Goal: Task Accomplishment & Management: Use online tool/utility

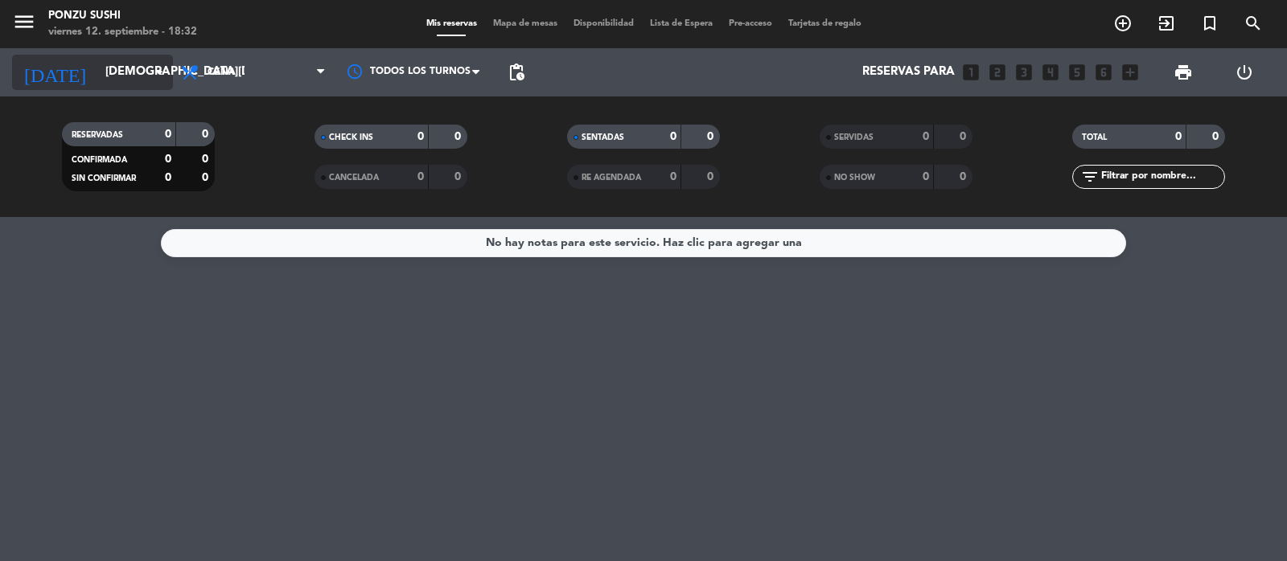
click at [122, 70] on input "[DEMOGRAPHIC_DATA][DATE]" at bounding box center [174, 72] width 155 height 31
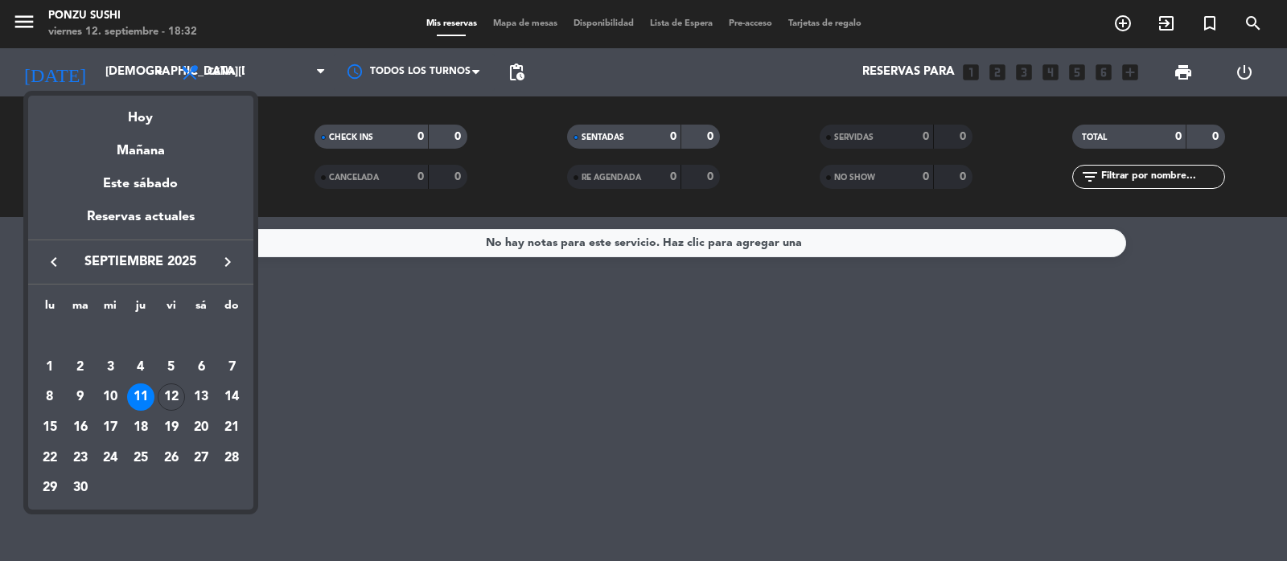
click at [165, 393] on div "12" at bounding box center [171, 397] width 27 height 27
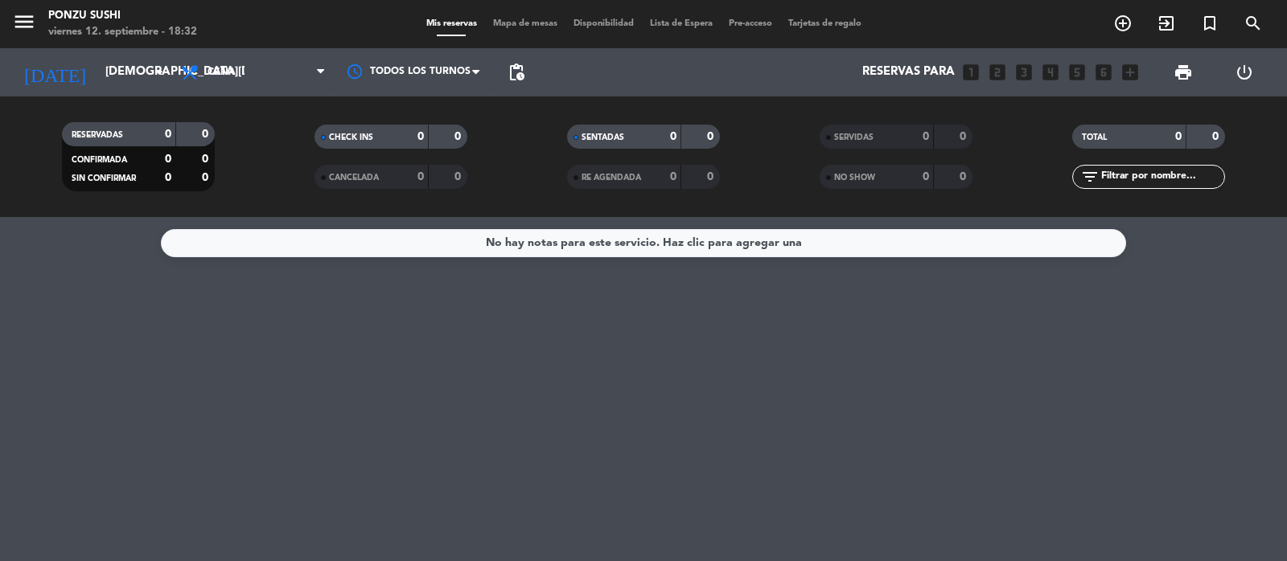
type input "[DATE]"
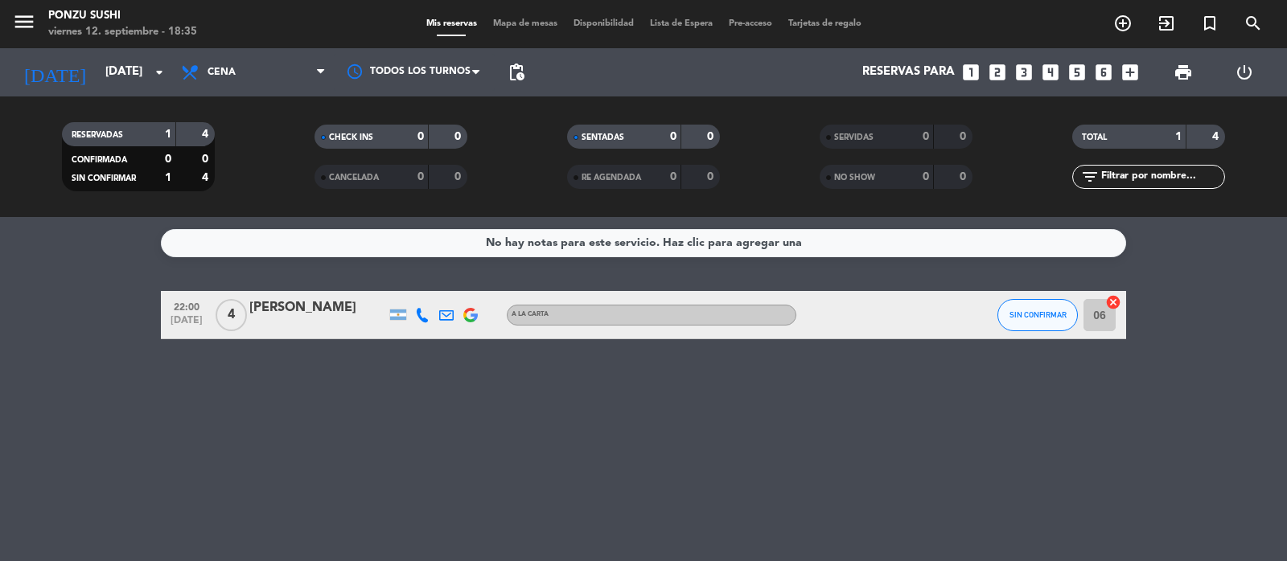
click at [509, 34] on div "menu Ponzu Sushi [DATE] 12. septiembre - 18:35 Mis reservas Mapa de mesas Dispo…" at bounding box center [643, 24] width 1287 height 48
click at [509, 22] on span "Mapa de mesas" at bounding box center [525, 23] width 80 height 9
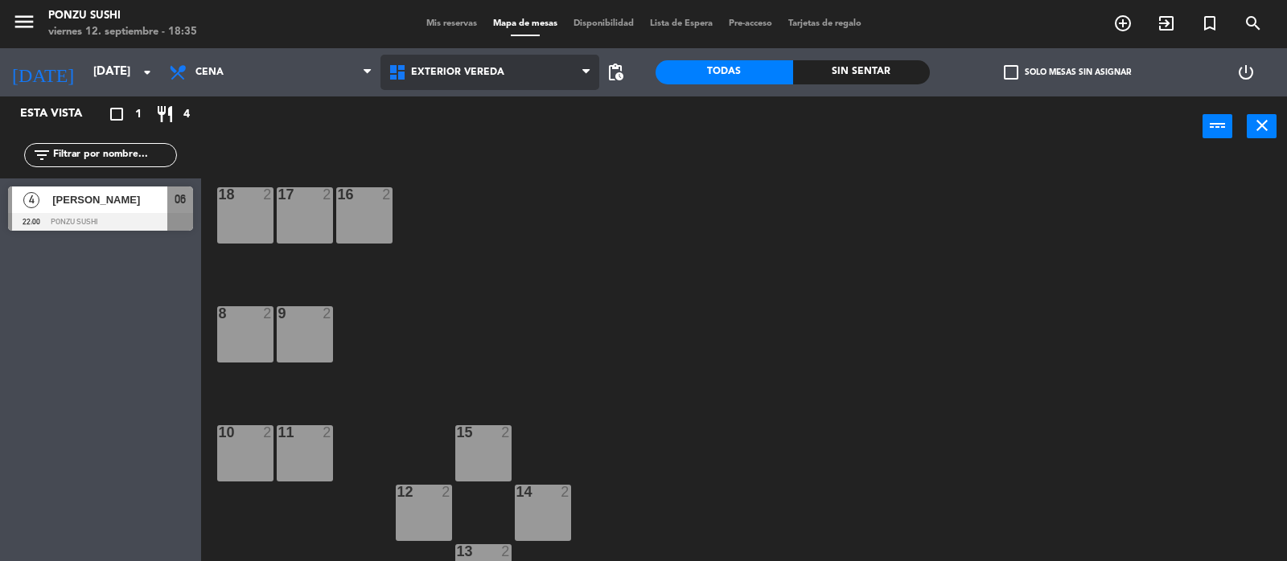
click at [505, 71] on span "Exterior vereda" at bounding box center [490, 72] width 220 height 35
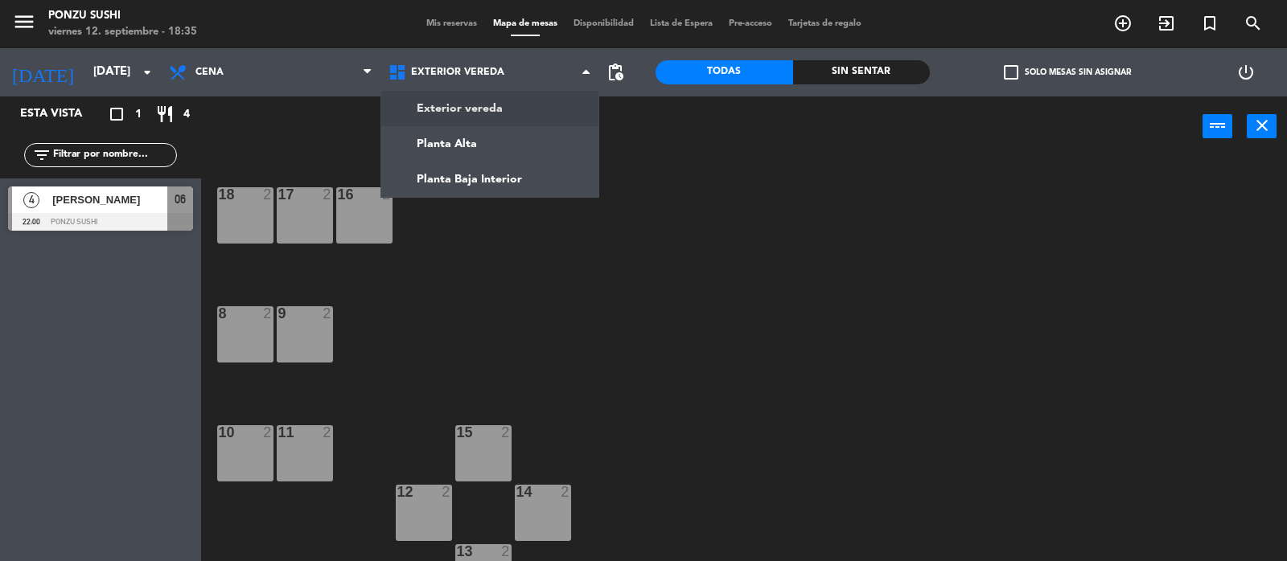
drag, startPoint x: 505, startPoint y: 71, endPoint x: 467, endPoint y: 142, distance: 80.6
click at [467, 141] on ng-component "menu Ponzu Sushi [DATE] 12. septiembre - 18:35 Mis reservas Mapa de mesas Dispo…" at bounding box center [643, 281] width 1287 height 563
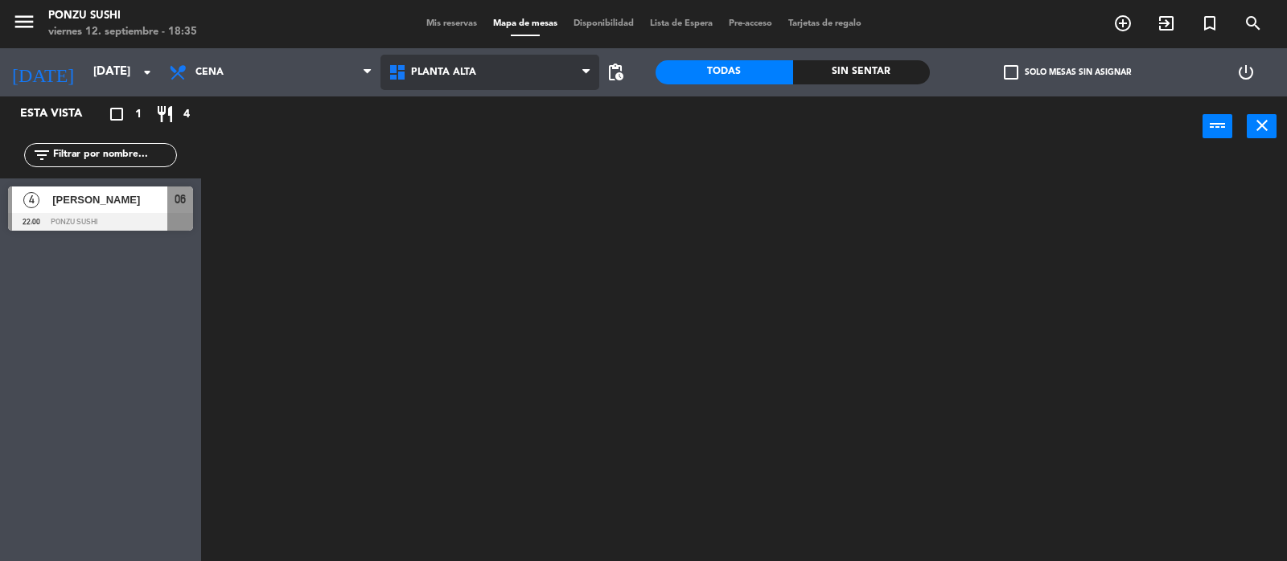
click at [475, 55] on span "Planta Alta" at bounding box center [490, 72] width 220 height 35
click at [476, 179] on ng-component "menu Ponzu Sushi [DATE] 12. septiembre - 18:35 Mis reservas Mapa de mesas Dispo…" at bounding box center [643, 281] width 1287 height 563
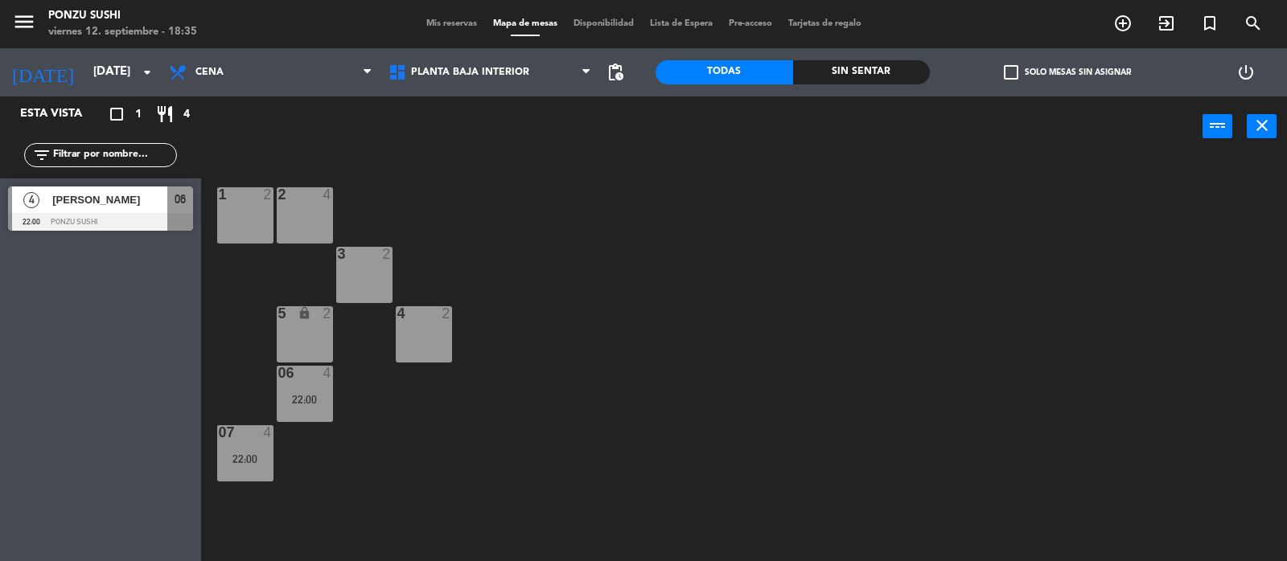
click at [417, 14] on div "menu Ponzu Sushi [DATE] 12. septiembre - 18:35 Mis reservas Mapa de mesas Dispo…" at bounding box center [643, 24] width 1287 height 48
click at [423, 21] on span "Mis reservas" at bounding box center [451, 23] width 67 height 9
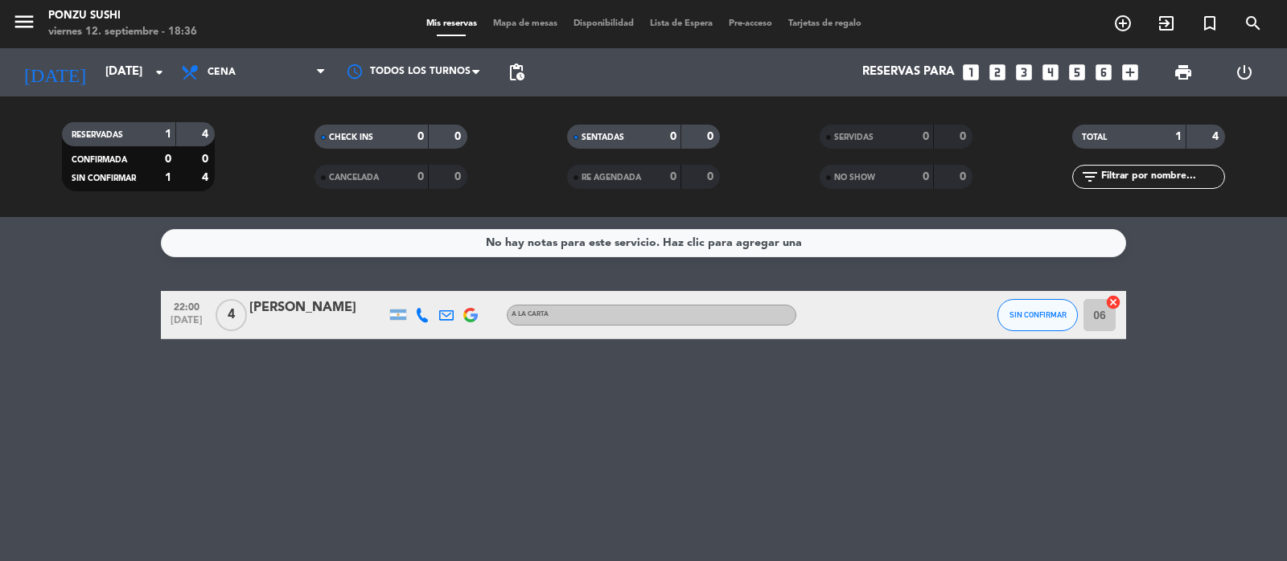
click at [499, 28] on span "Mapa de mesas" at bounding box center [525, 23] width 80 height 9
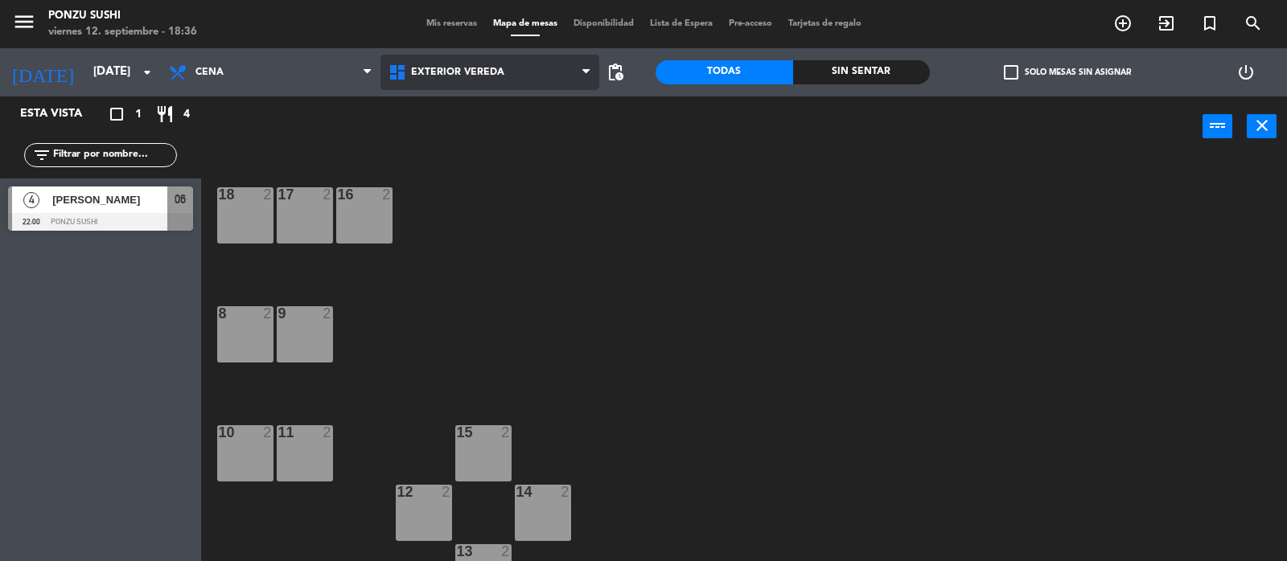
click at [527, 65] on span "Exterior vereda" at bounding box center [490, 72] width 220 height 35
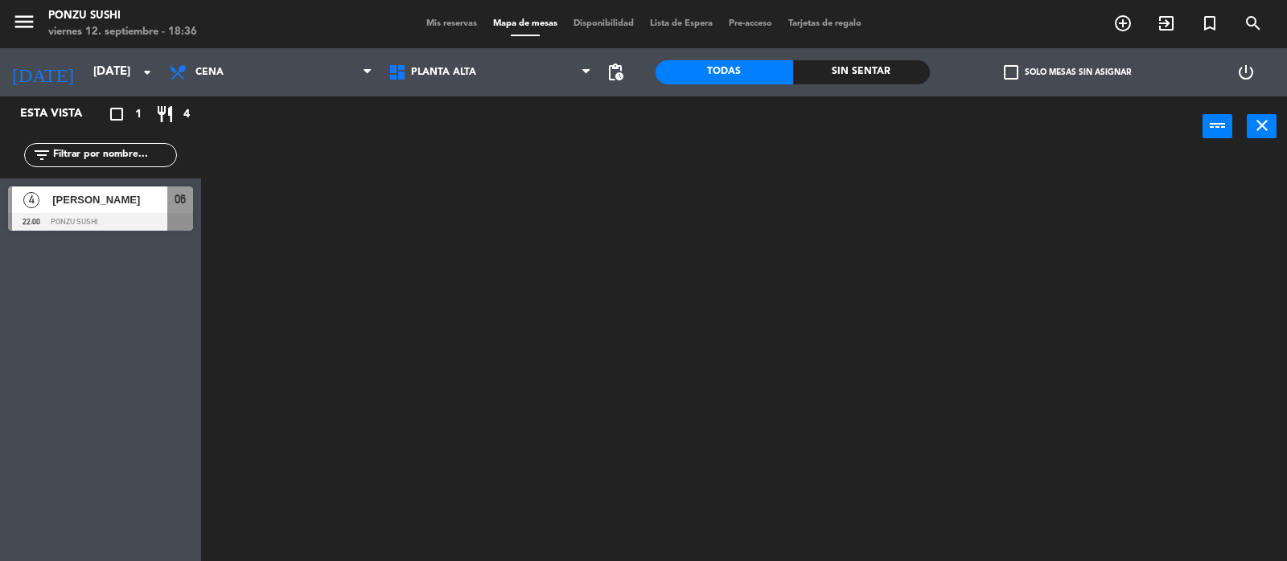
drag, startPoint x: 524, startPoint y: 142, endPoint x: 532, endPoint y: 47, distance: 96.1
click at [528, 122] on ng-component "menu Ponzu Sushi [DATE] 12. septiembre - 18:36 Mis reservas Mapa de mesas Dispo…" at bounding box center [643, 281] width 1287 height 563
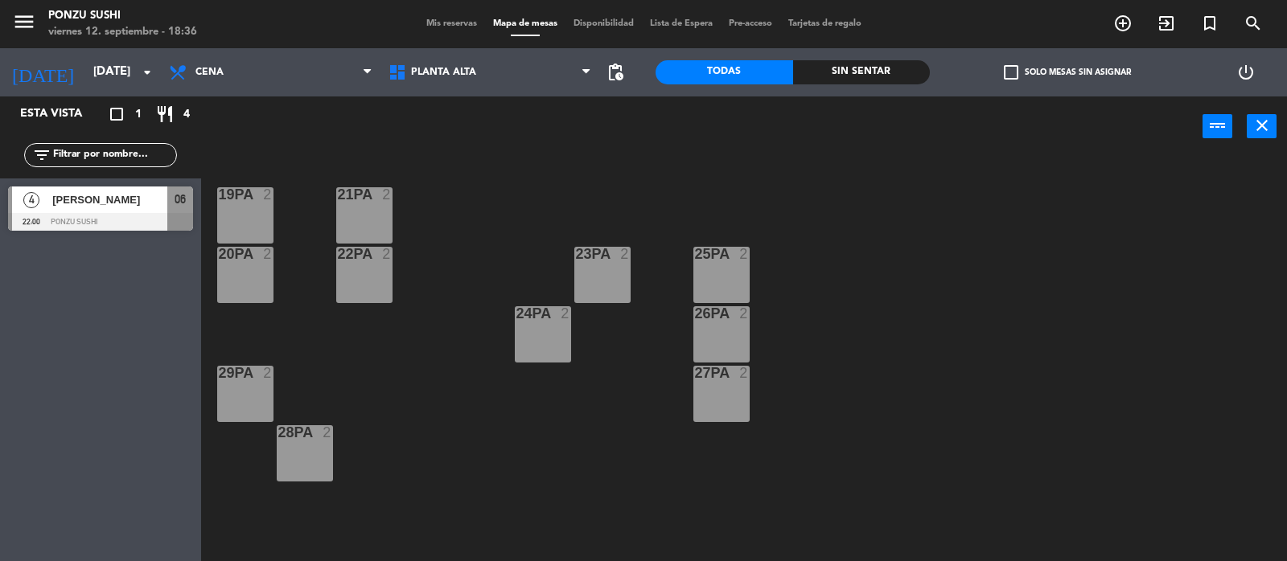
click at [532, 44] on div "menu Ponzu Sushi [DATE] 12. septiembre - 18:36 Mis reservas Mapa de mesas Dispo…" at bounding box center [643, 24] width 1287 height 48
click at [529, 68] on span "Planta Alta" at bounding box center [490, 72] width 220 height 35
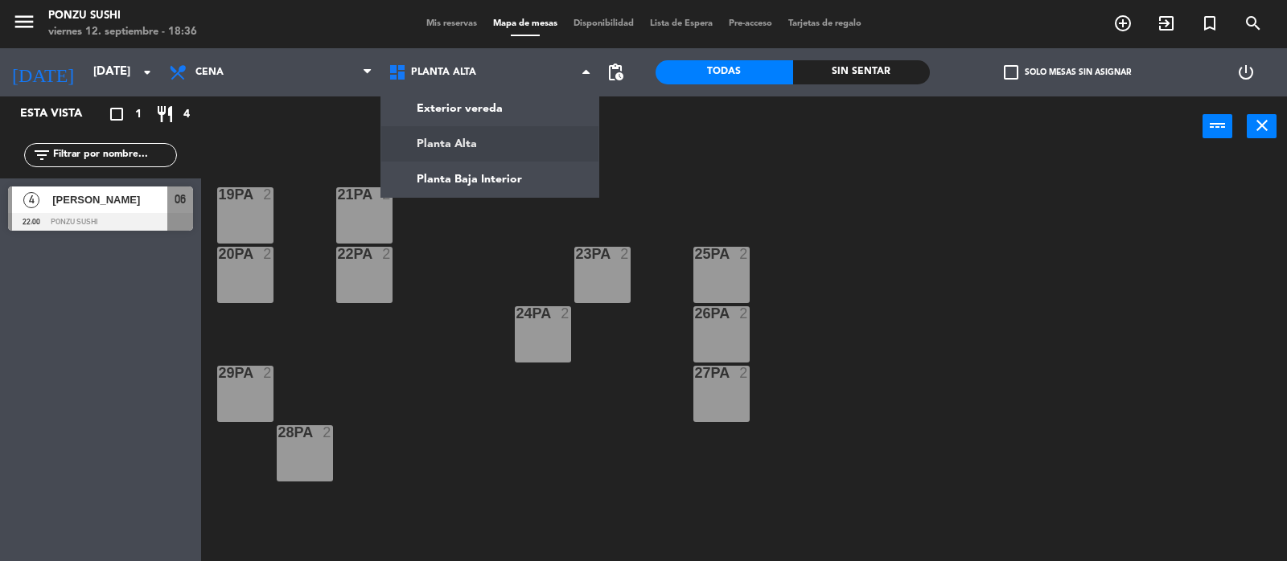
drag, startPoint x: 529, startPoint y: 68, endPoint x: 483, endPoint y: 191, distance: 130.9
click at [483, 191] on ng-component "menu Ponzu Sushi [DATE] 12. septiembre - 18:36 Mis reservas Mapa de mesas Dispo…" at bounding box center [643, 281] width 1287 height 563
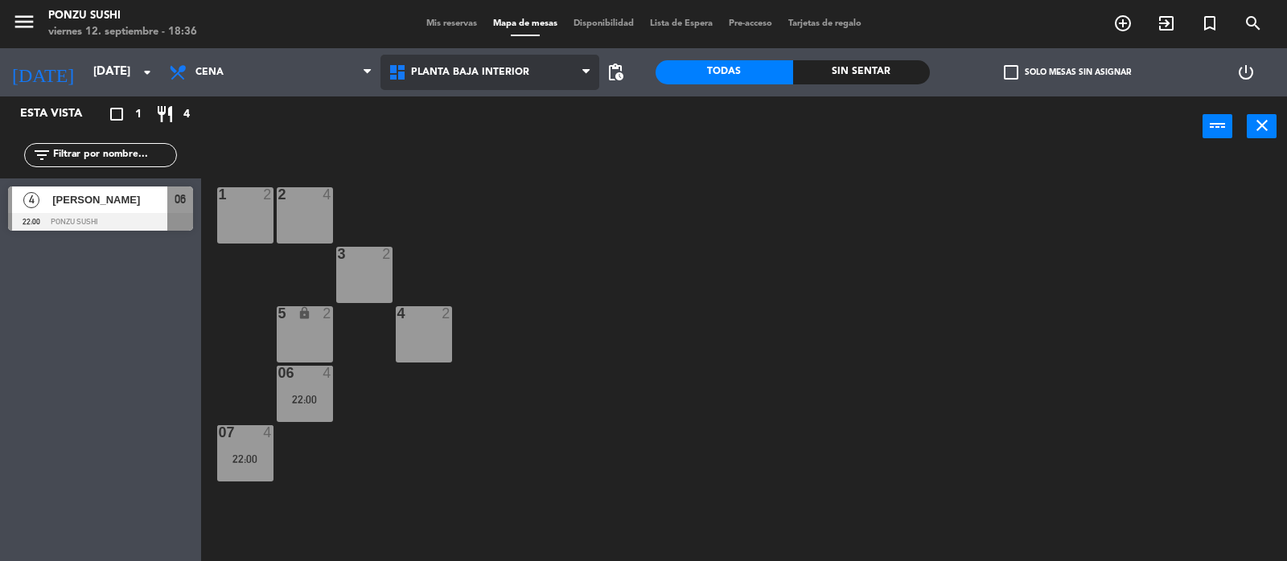
click at [509, 77] on span "Planta Baja Interior" at bounding box center [470, 72] width 118 height 11
click at [504, 171] on ng-component "menu Ponzu Sushi [DATE] 12. septiembre - 18:36 Mis reservas Mapa de mesas Dispo…" at bounding box center [643, 281] width 1287 height 563
click at [314, 368] on div at bounding box center [304, 373] width 27 height 14
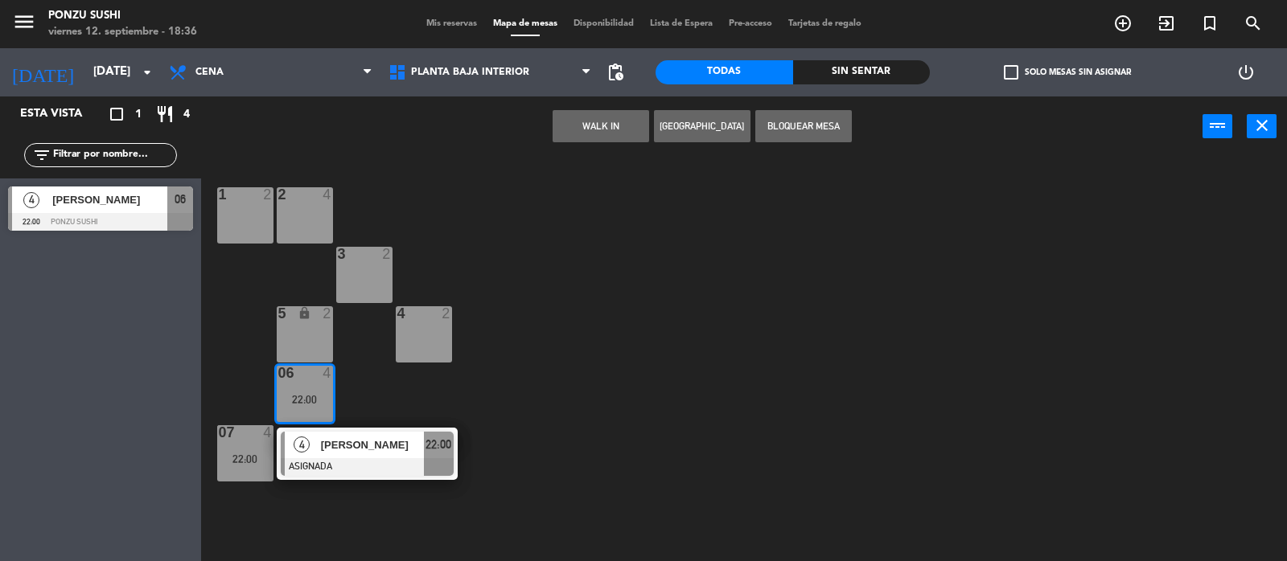
click at [248, 448] on div "07 4 22:00" at bounding box center [245, 453] width 56 height 56
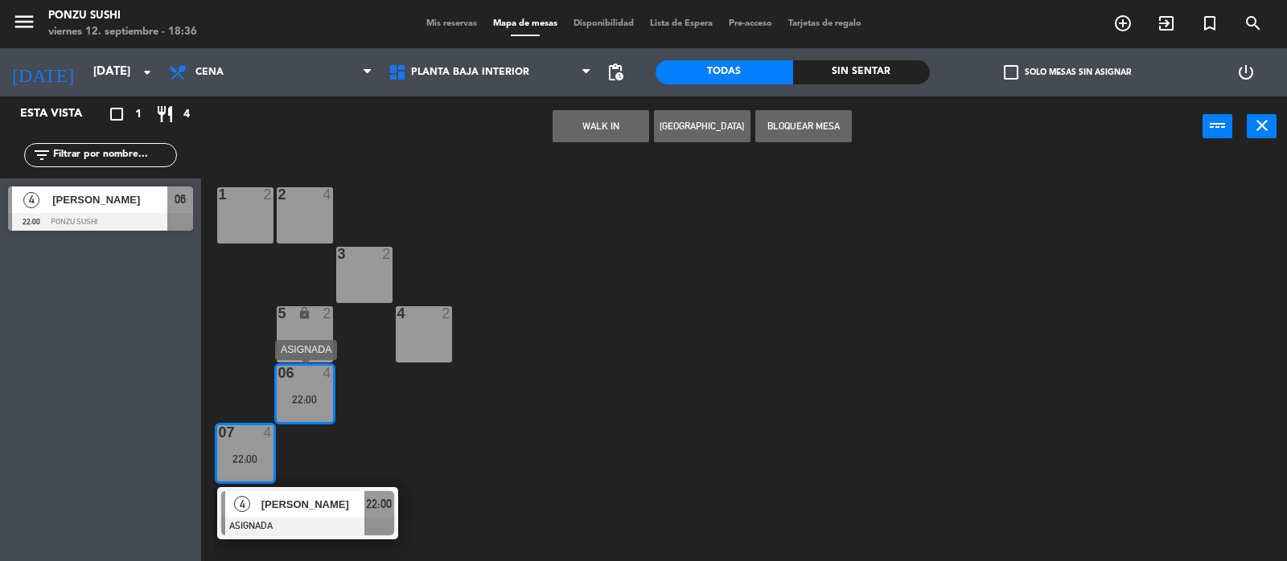
click at [322, 397] on div "22:00" at bounding box center [305, 399] width 56 height 11
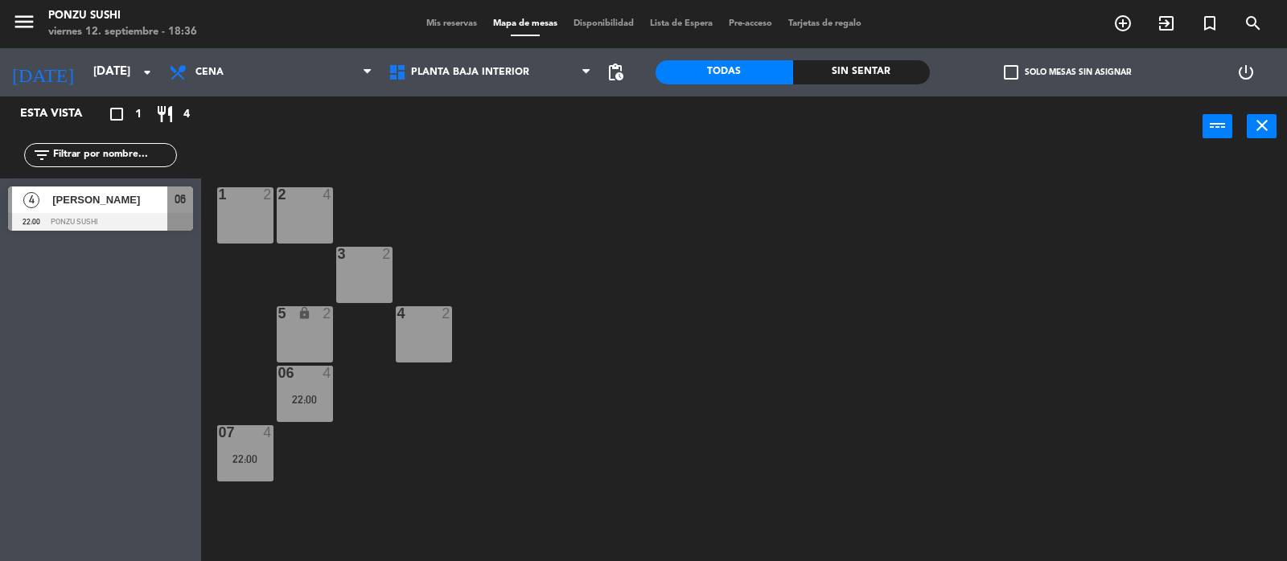
click at [306, 407] on div "06 4 22:00" at bounding box center [305, 394] width 56 height 56
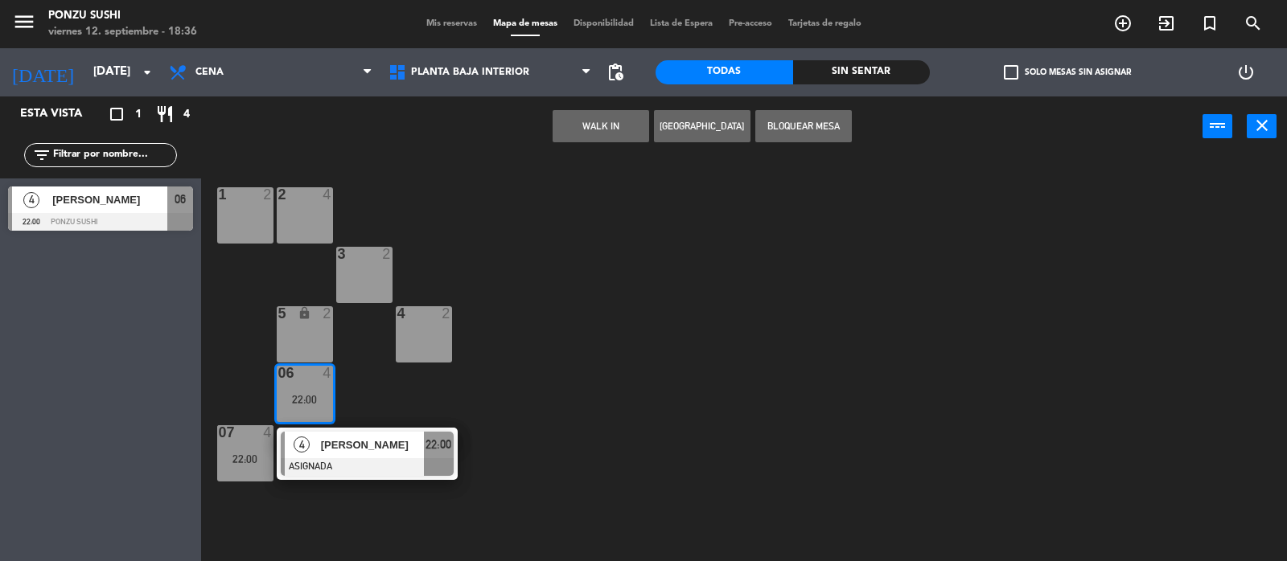
click at [259, 436] on div "4" at bounding box center [271, 432] width 27 height 14
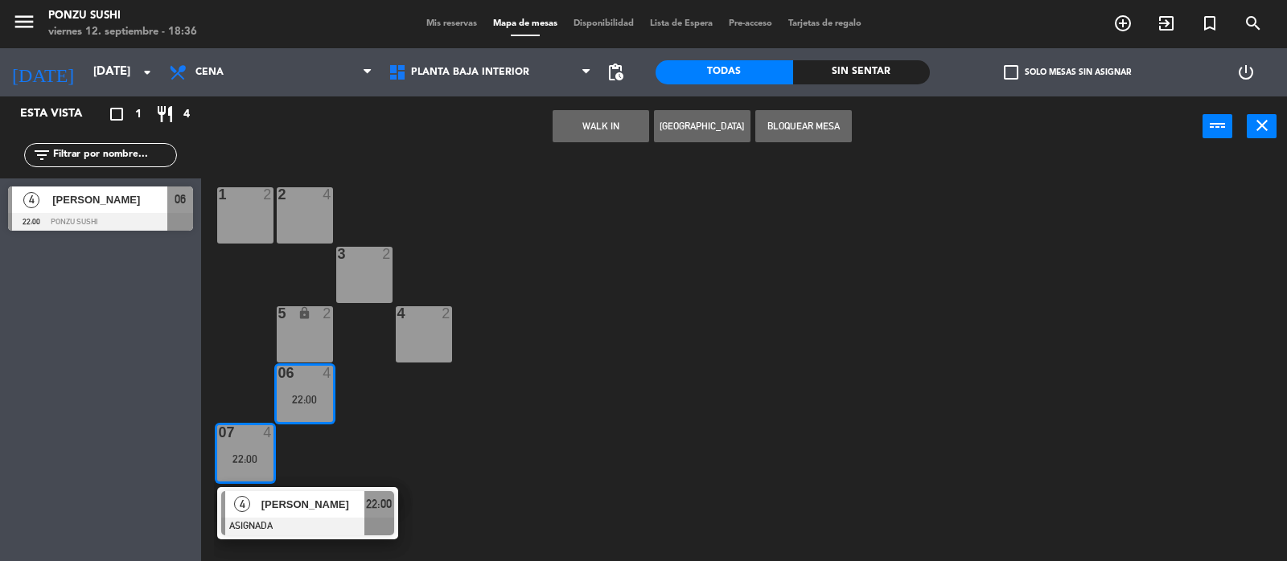
click at [379, 260] on div "2" at bounding box center [390, 254] width 27 height 14
click at [311, 400] on div "22:00" at bounding box center [305, 399] width 56 height 11
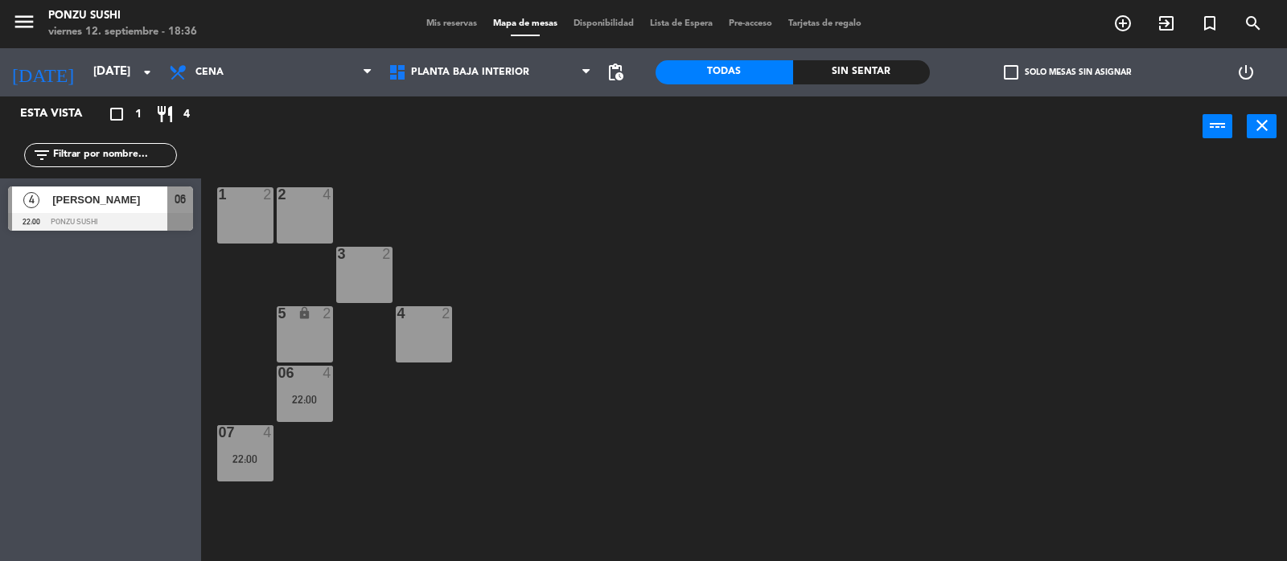
click at [259, 439] on div "4" at bounding box center [271, 432] width 27 height 14
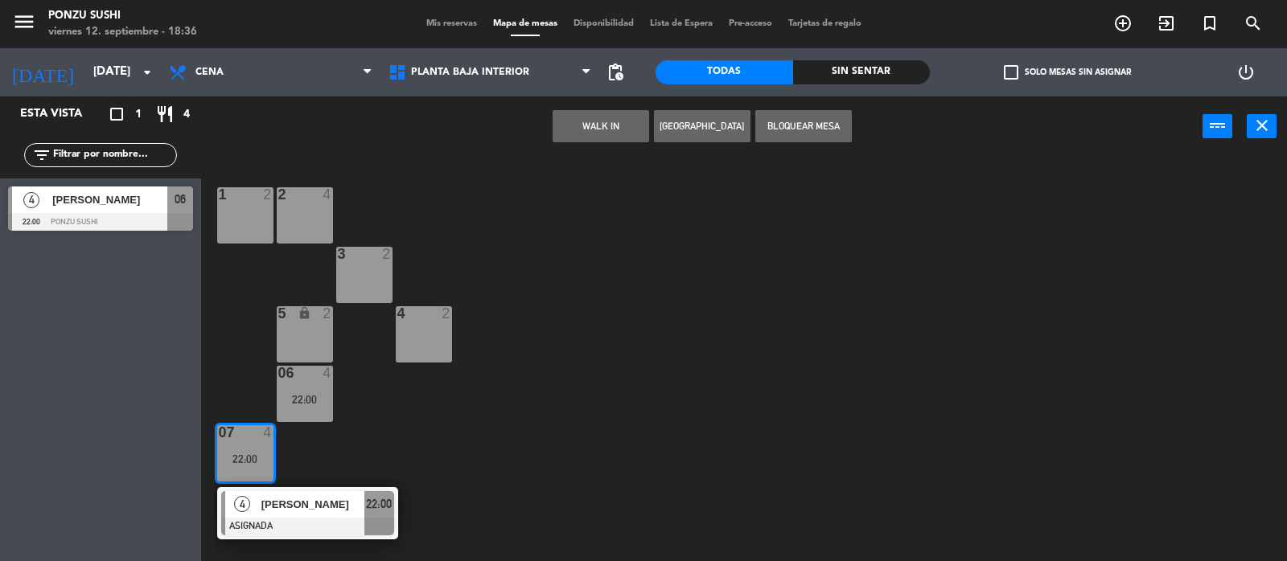
click at [268, 441] on div "07 4 22:00" at bounding box center [245, 453] width 56 height 56
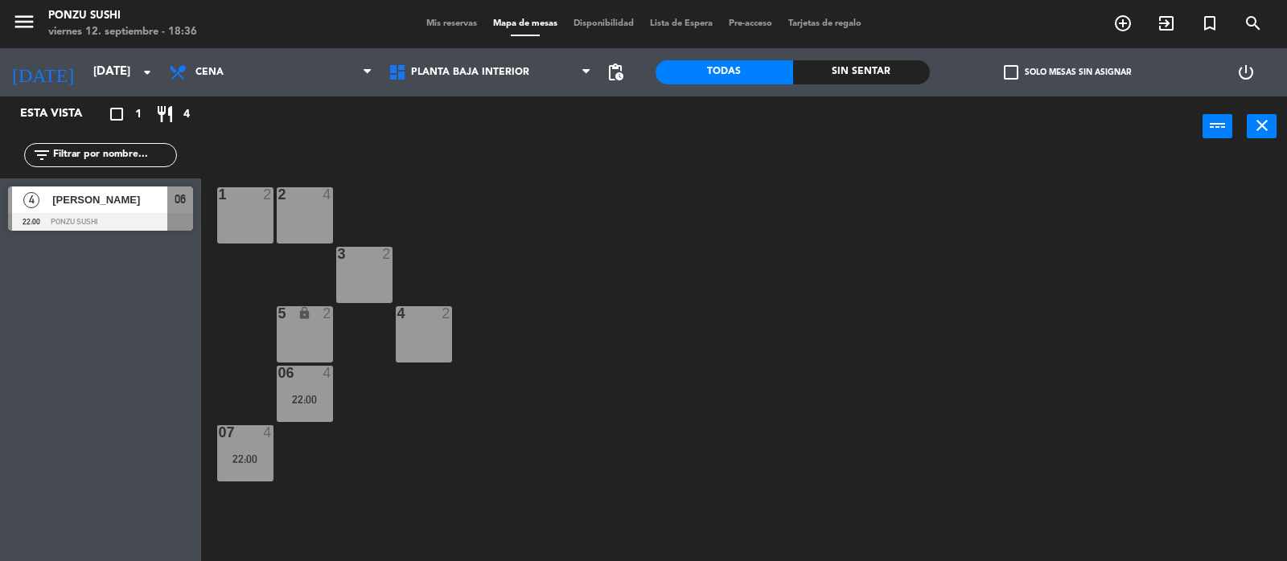
click at [302, 227] on div "2 4" at bounding box center [305, 215] width 56 height 56
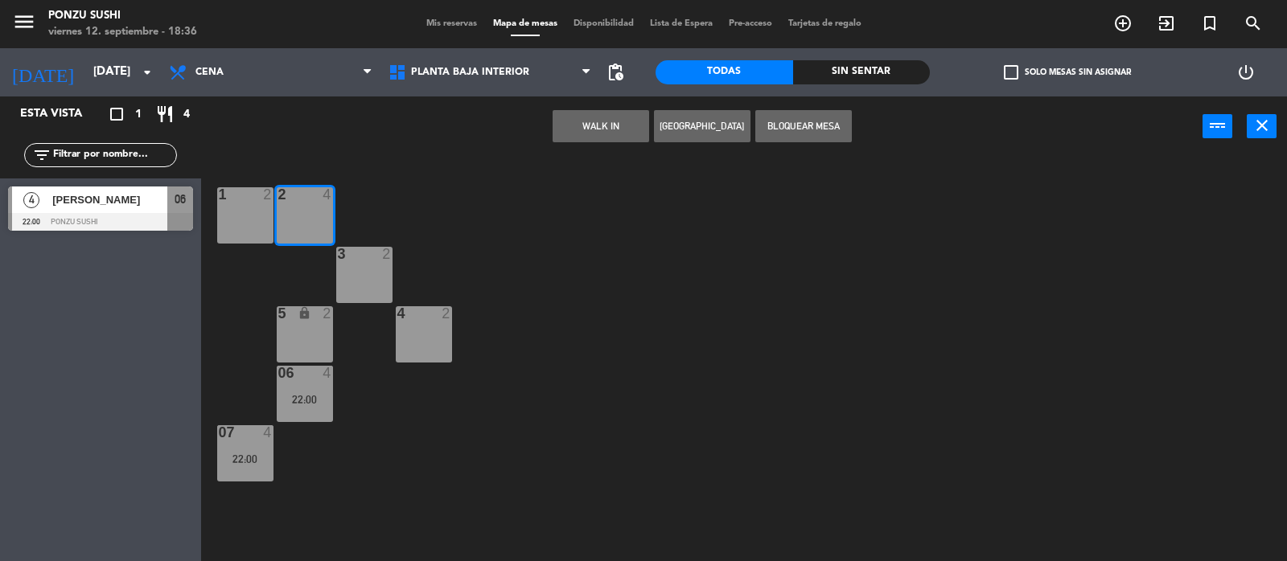
click at [826, 110] on button "Bloquear Mesa" at bounding box center [803, 126] width 97 height 32
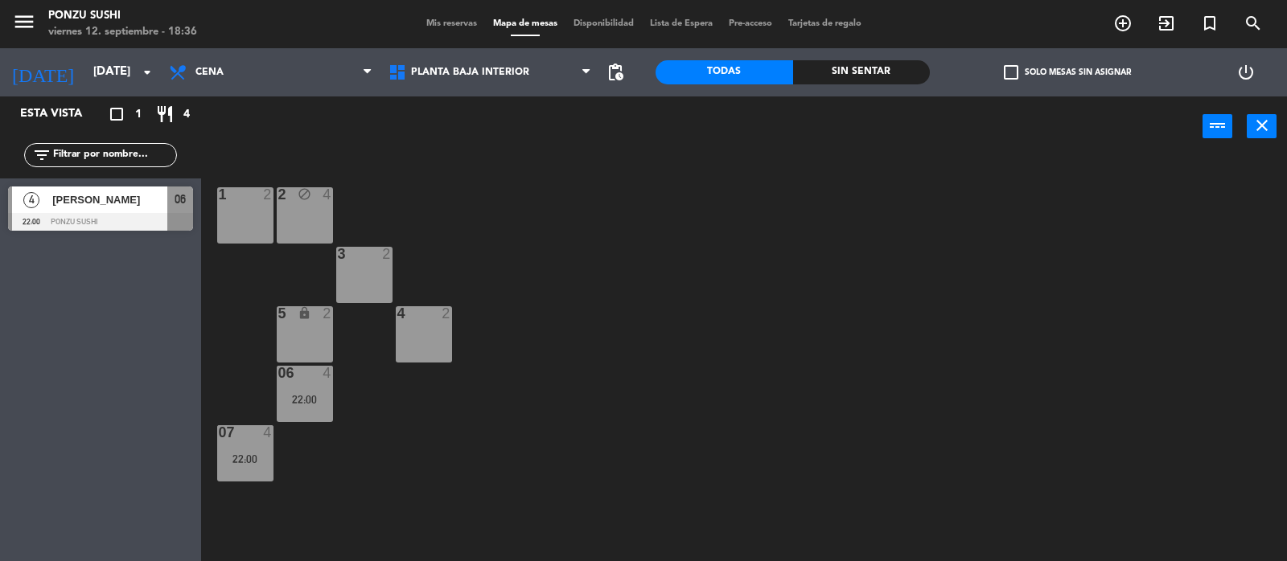
click at [483, 97] on div "power_input close" at bounding box center [701, 127] width 1001 height 61
click at [475, 73] on span "Planta Baja Interior" at bounding box center [470, 72] width 118 height 11
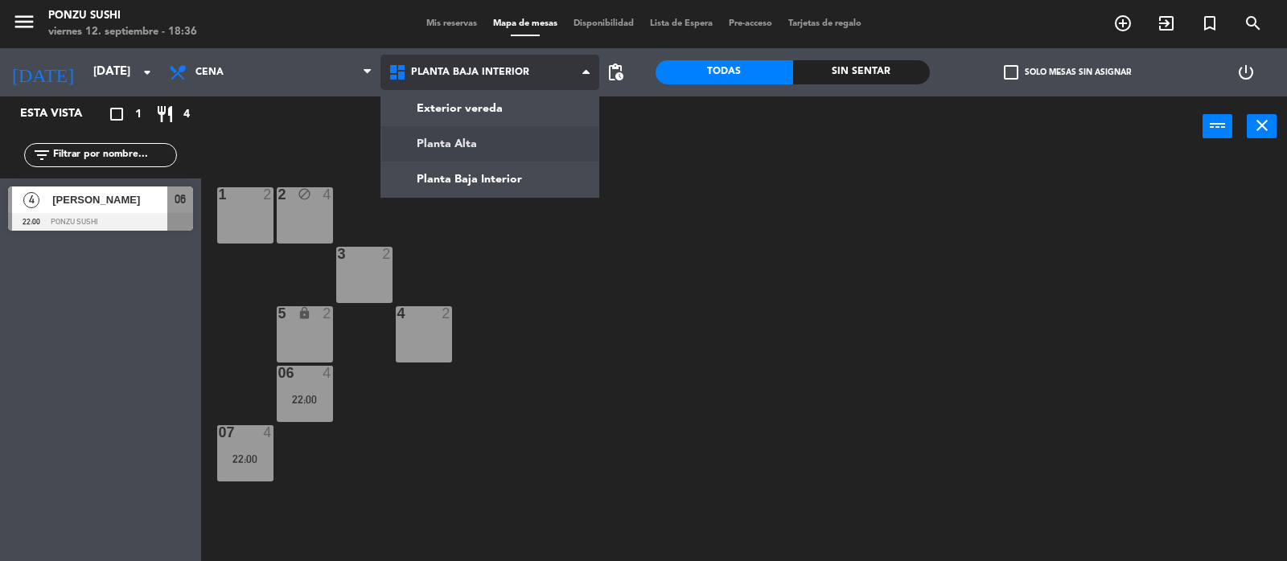
click at [484, 138] on ng-component "menu Ponzu Sushi [DATE] 12. septiembre - 18:36 Mis reservas Mapa de mesas Dispo…" at bounding box center [643, 281] width 1287 height 563
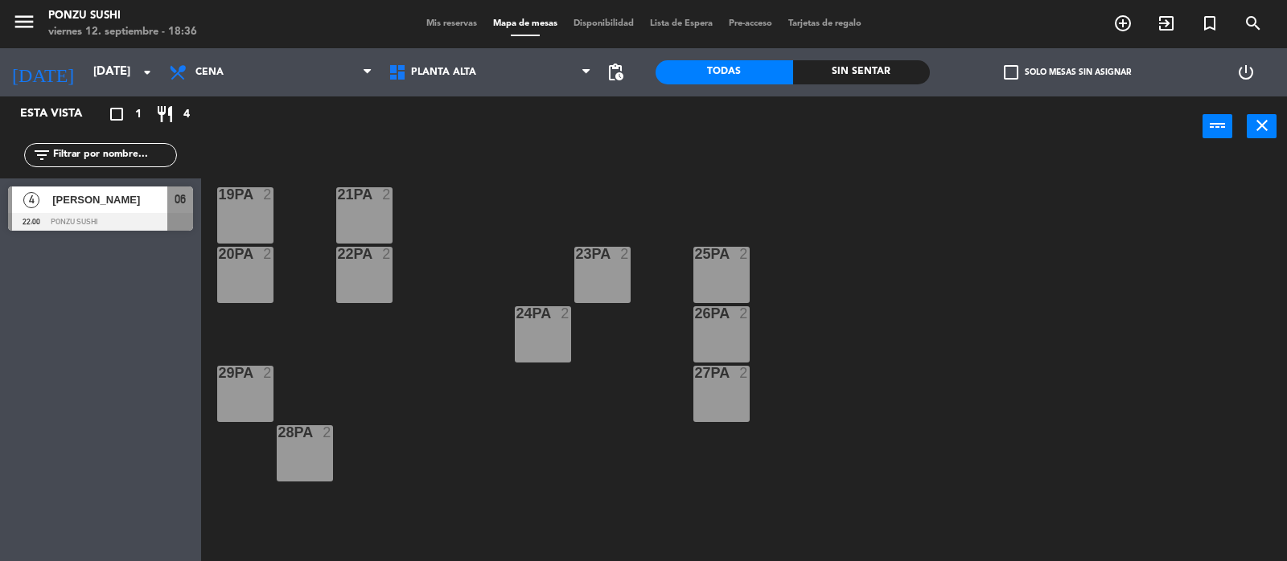
drag, startPoint x: 601, startPoint y: 265, endPoint x: 555, endPoint y: 304, distance: 59.9
click at [599, 266] on div "23PA 2" at bounding box center [602, 275] width 56 height 56
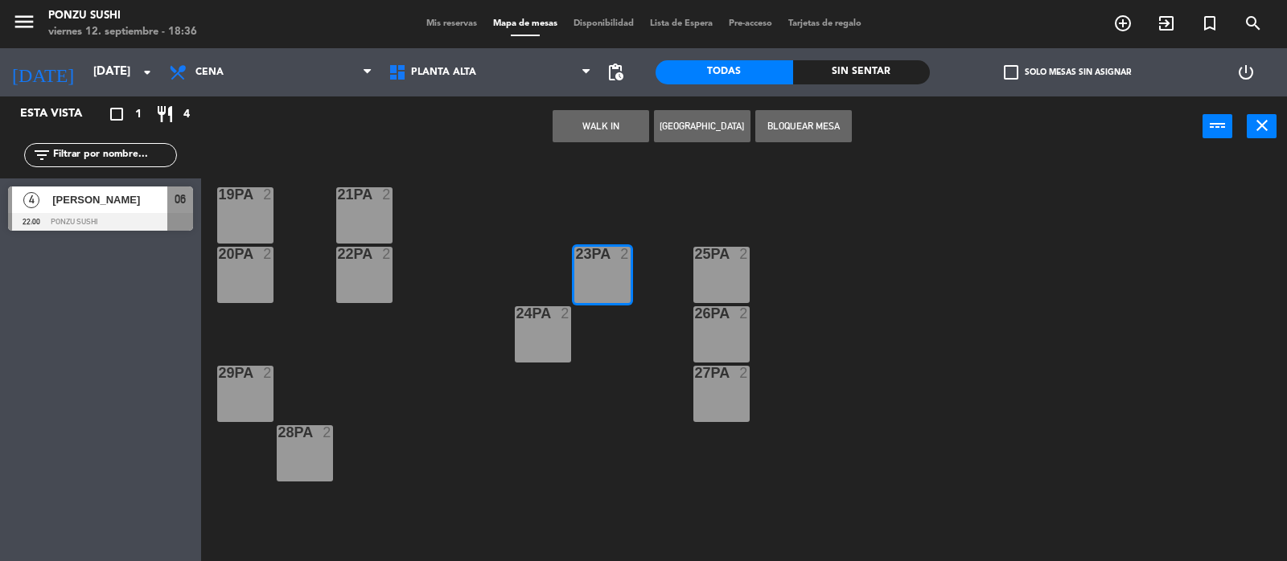
click at [533, 346] on div "24PA 2" at bounding box center [543, 334] width 56 height 56
click at [832, 130] on button "Bloquear Mesa" at bounding box center [803, 126] width 97 height 32
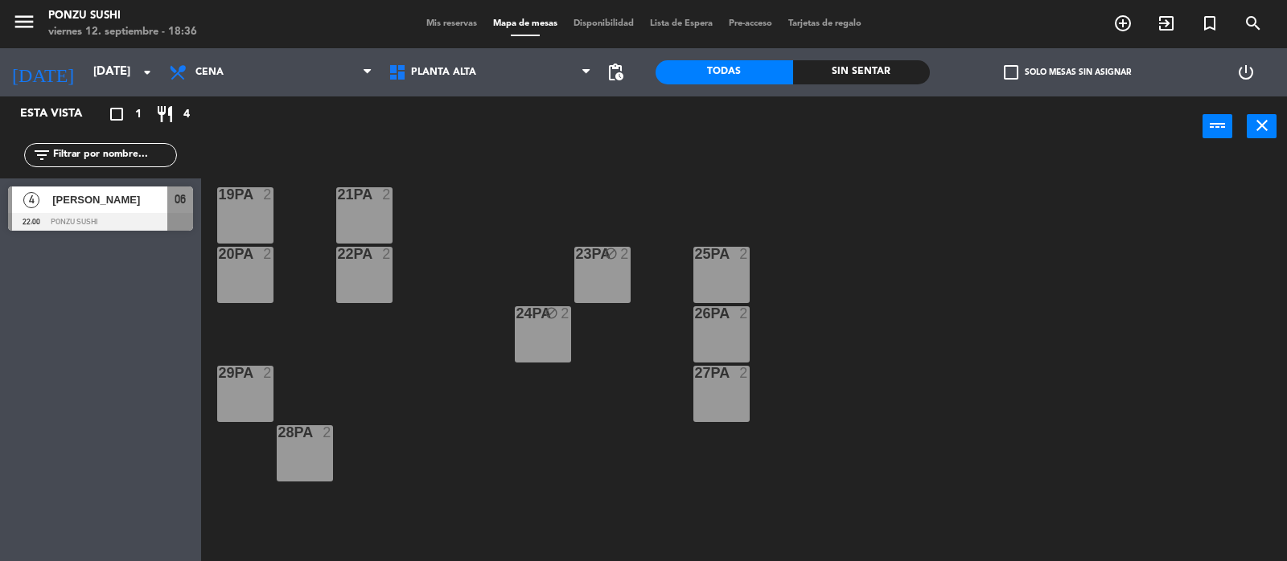
click at [236, 396] on div "29PA 2" at bounding box center [245, 394] width 56 height 56
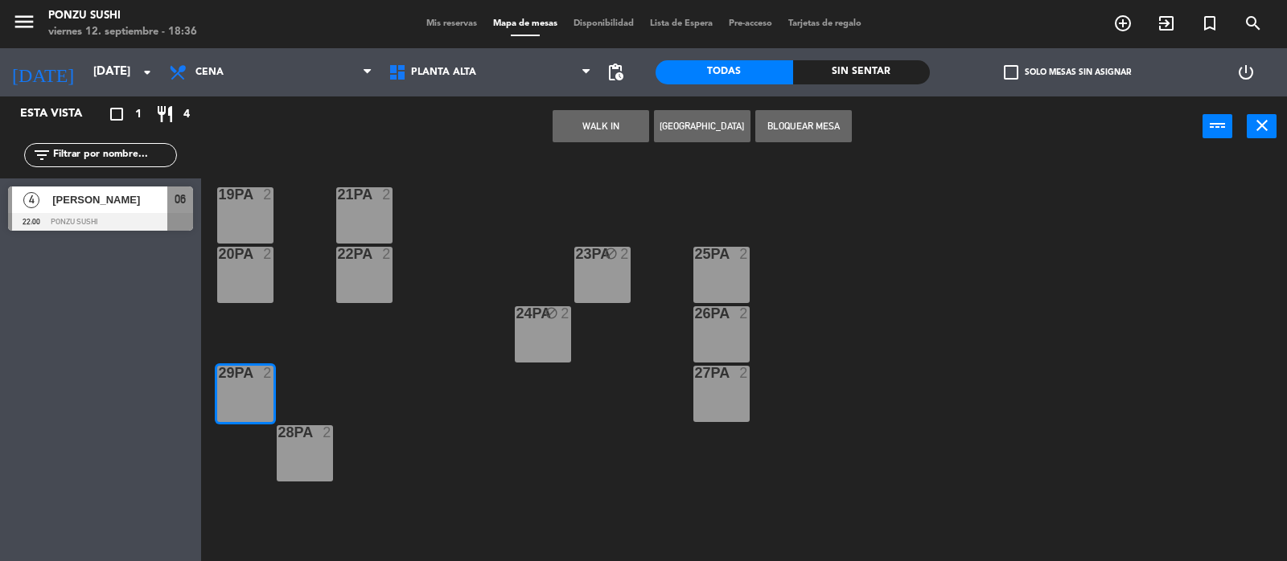
click at [265, 433] on div "28PA" at bounding box center [278, 432] width 27 height 14
click at [810, 119] on button "Bloquear Mesa" at bounding box center [803, 126] width 97 height 32
